Goal: Information Seeking & Learning: Check status

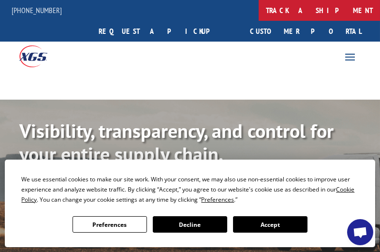
click at [259, 6] on link "track a shipment" at bounding box center [319, 10] width 121 height 21
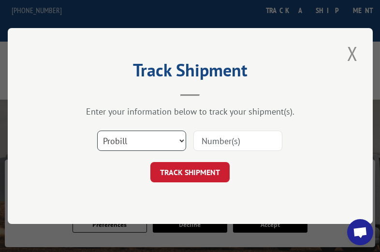
click at [174, 141] on select "Select category... Probill BOL PO" at bounding box center [141, 141] width 89 height 20
select select "bol"
click at [97, 131] on select "Select category... Probill BOL PO" at bounding box center [141, 141] width 89 height 20
click at [245, 145] on input at bounding box center [238, 141] width 89 height 20
paste input "7303232"
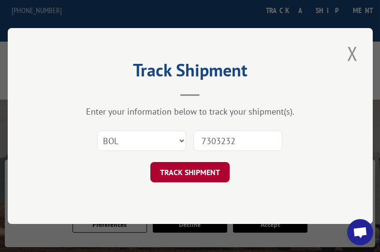
type input "7303232"
click at [198, 173] on button "TRACK SHIPMENT" at bounding box center [189, 172] width 79 height 20
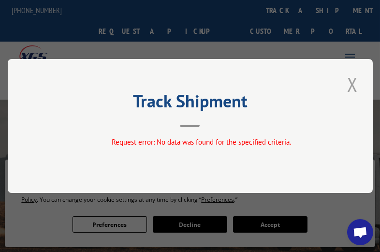
click at [359, 89] on button "Close modal" at bounding box center [353, 84] width 16 height 27
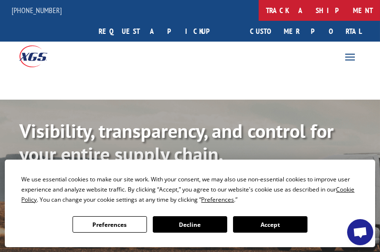
click at [259, 11] on link "track a shipment" at bounding box center [319, 10] width 121 height 21
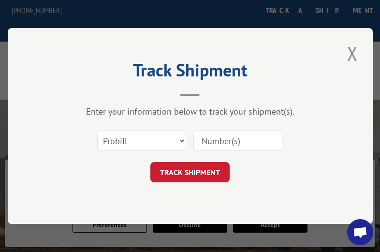
click at [143, 151] on div "Select category... Probill BOL PO" at bounding box center [142, 141] width 88 height 22
drag, startPoint x: 144, startPoint y: 142, endPoint x: 139, endPoint y: 150, distance: 8.5
click at [144, 142] on select "Select category... Probill BOL PO" at bounding box center [141, 141] width 89 height 20
select select "bol"
click at [97, 131] on select "Select category... Probill BOL PO" at bounding box center [141, 141] width 89 height 20
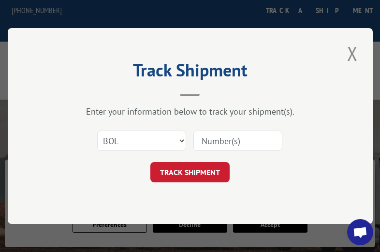
click at [225, 140] on input at bounding box center [238, 141] width 89 height 20
paste input "6997225"
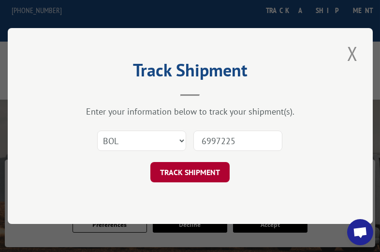
type input "6997225"
click at [210, 170] on button "TRACK SHIPMENT" at bounding box center [189, 172] width 79 height 20
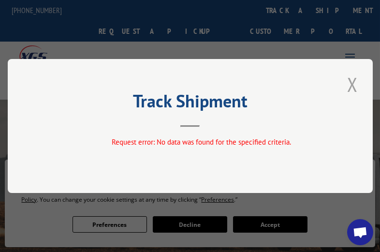
click at [357, 83] on button "Close modal" at bounding box center [353, 84] width 16 height 27
